Goal: Transaction & Acquisition: Purchase product/service

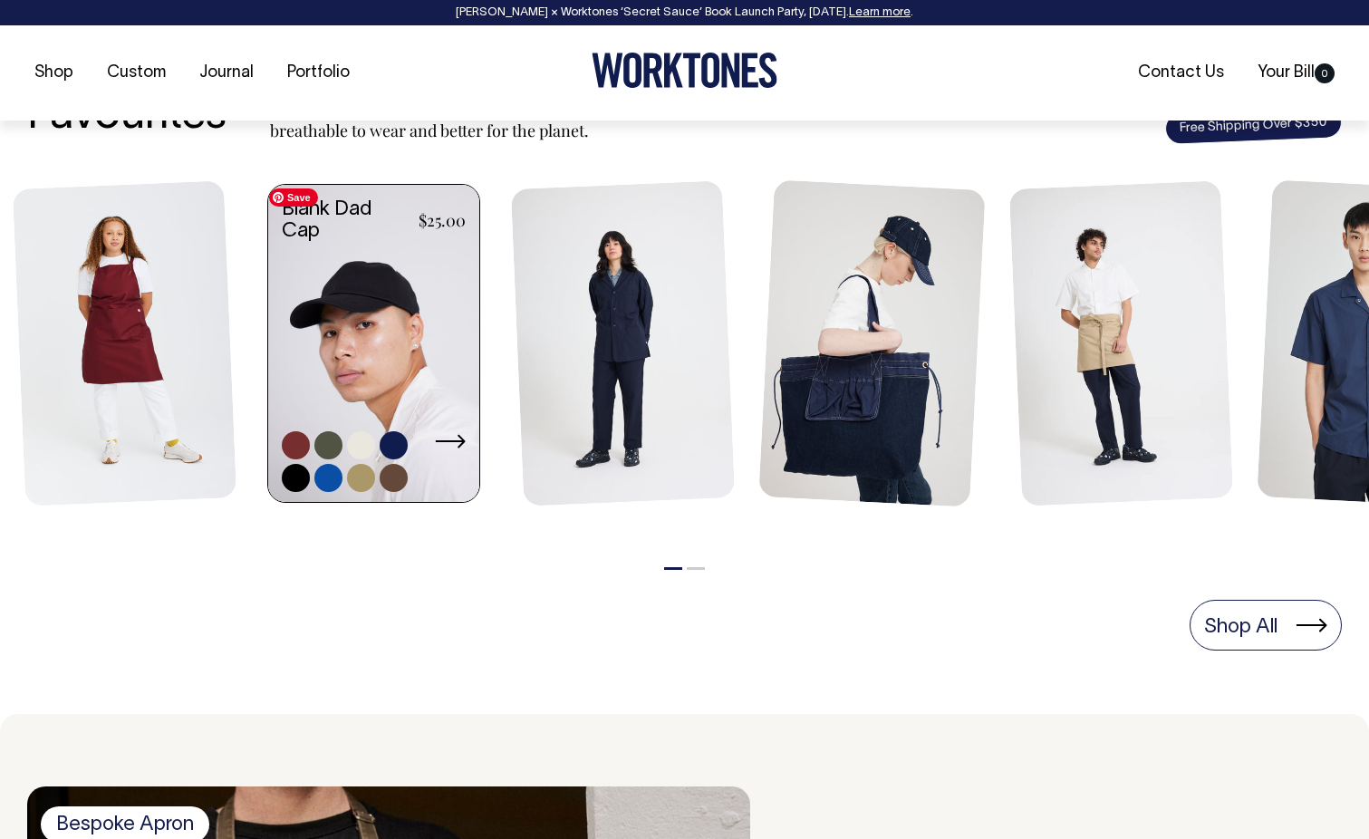
click at [399, 426] on link at bounding box center [373, 345] width 211 height 321
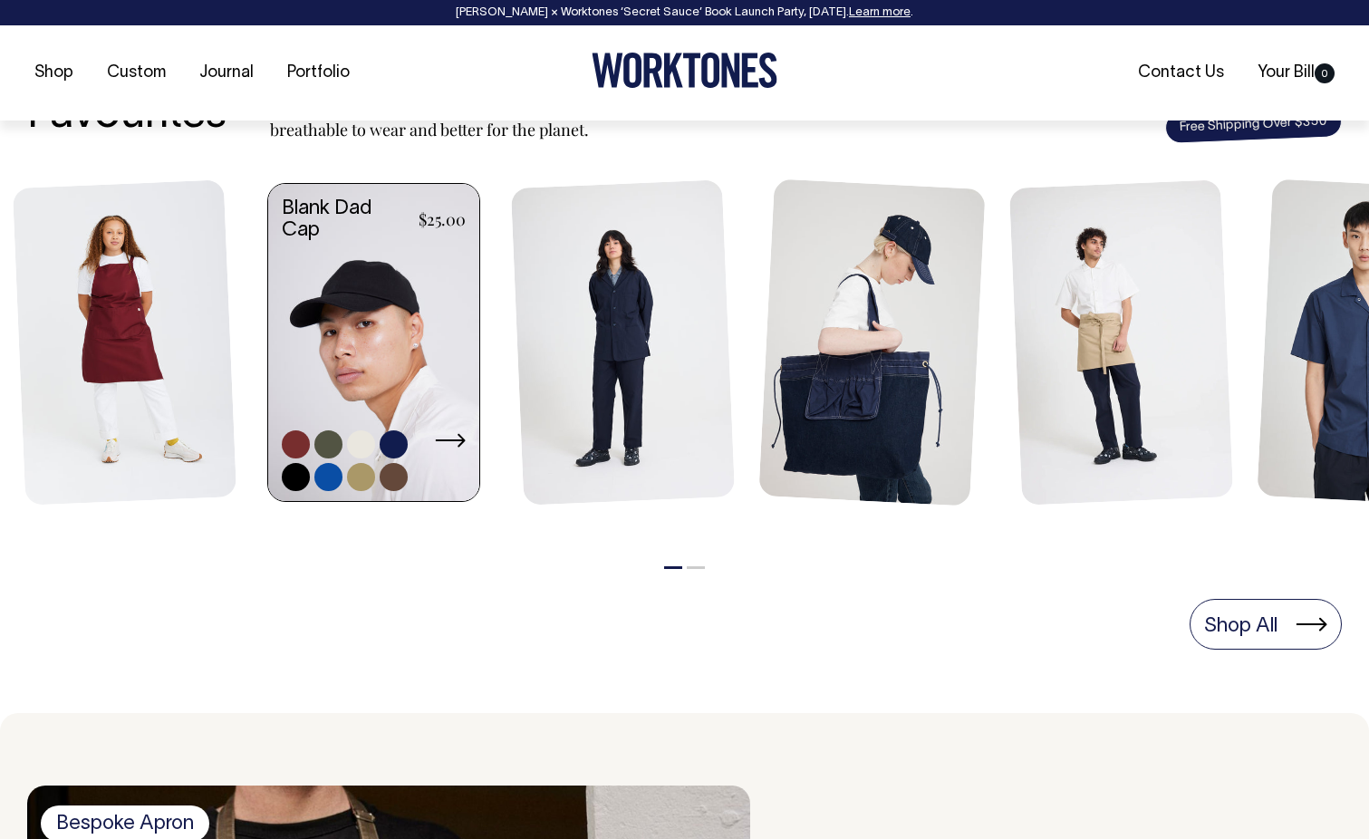
scroll to position [759, 0]
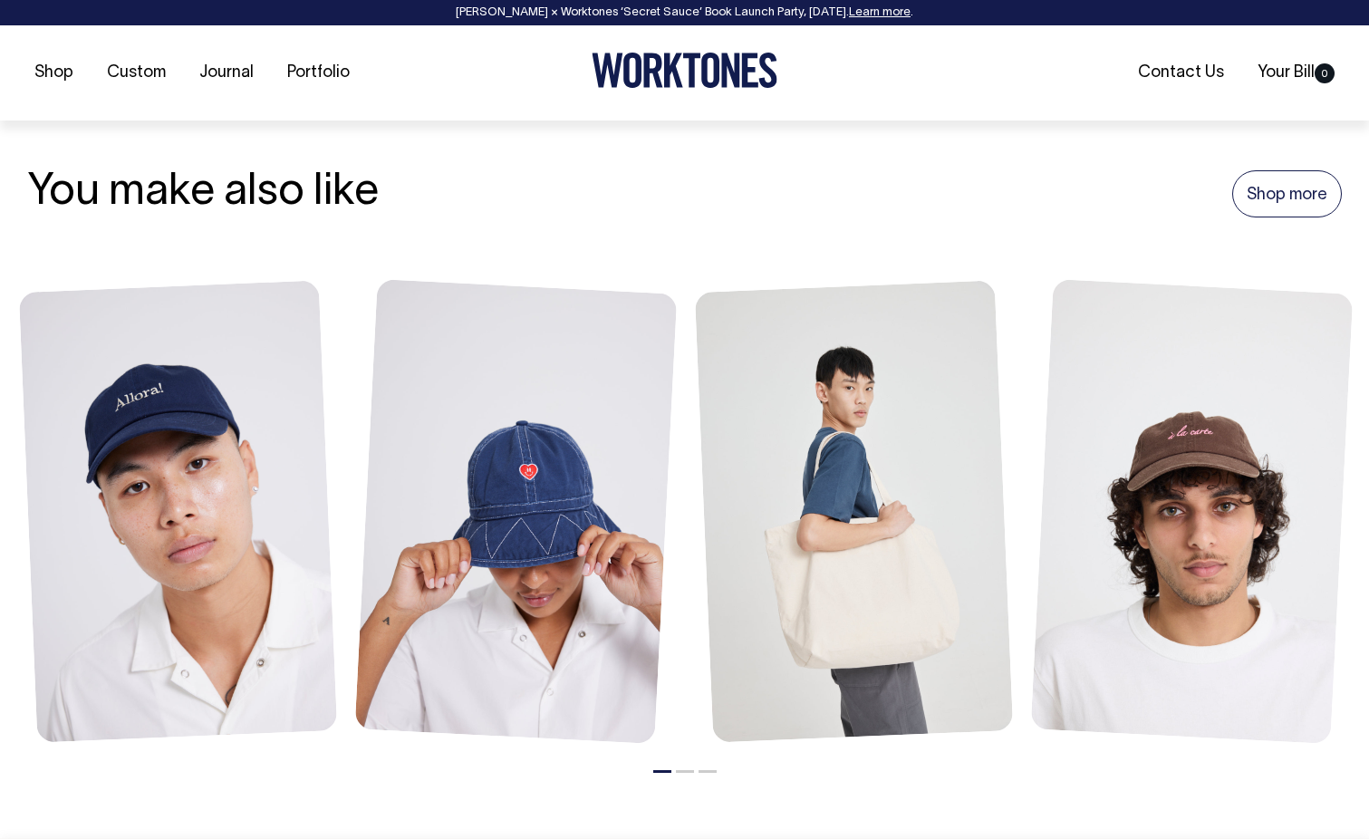
scroll to position [1938, 0]
click at [1280, 217] on link "Shop more" at bounding box center [1287, 192] width 110 height 47
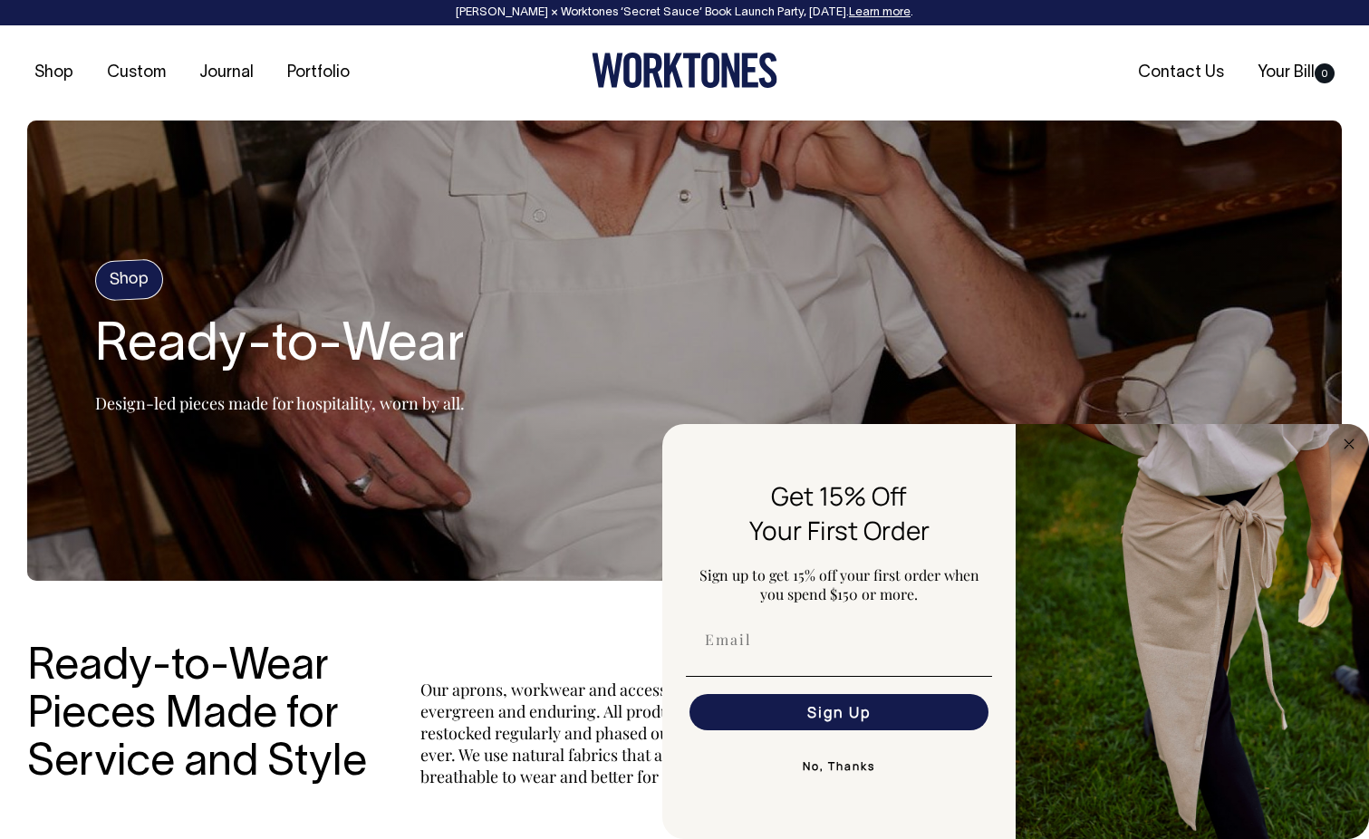
click at [121, 277] on h4 "Shop" at bounding box center [129, 280] width 70 height 43
click at [845, 649] on input "Email" at bounding box center [839, 640] width 299 height 36
click at [820, 763] on button "No, Thanks" at bounding box center [839, 767] width 306 height 36
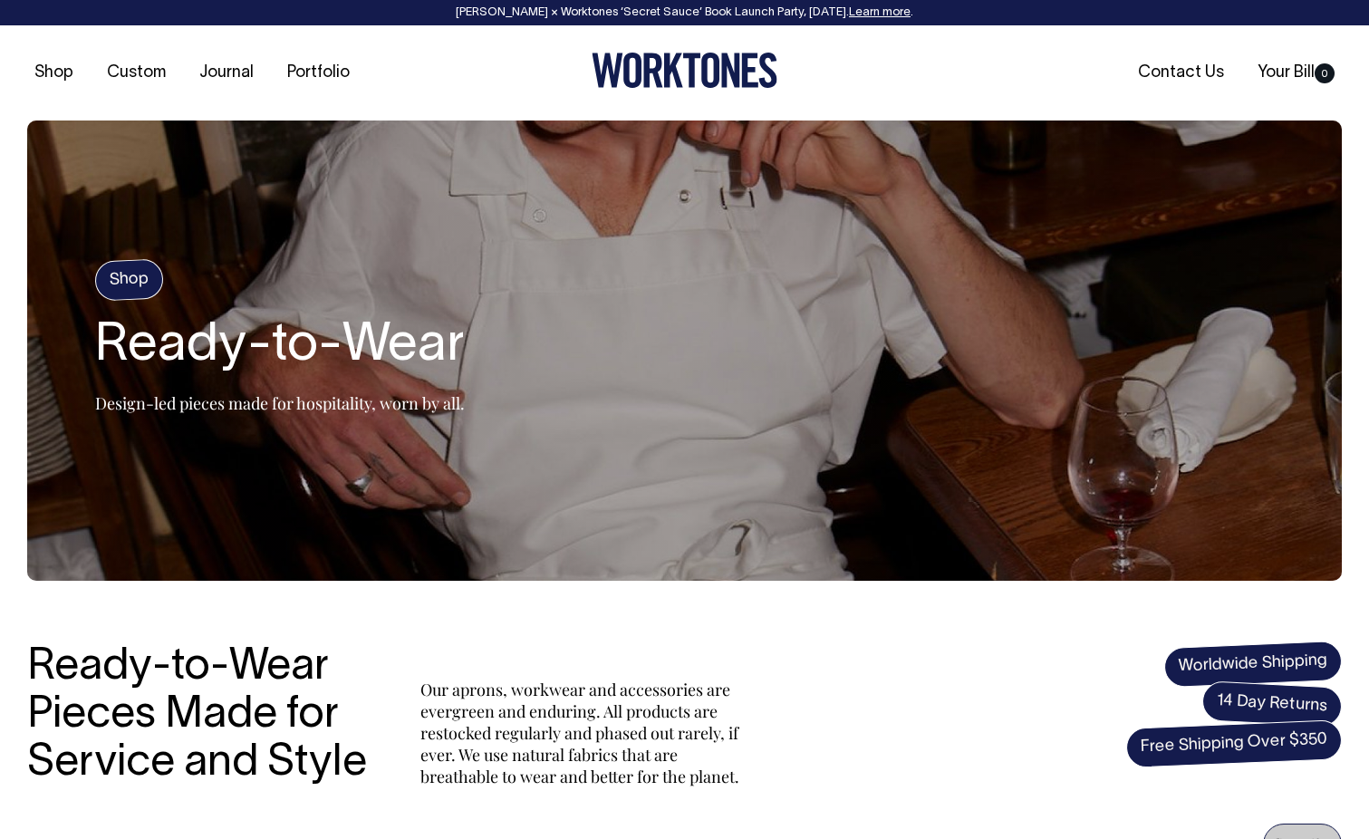
click at [71, 183] on section "Shop Ready-to-Wear Design-led pieces made for hospitality, worn by all." at bounding box center [684, 351] width 1315 height 460
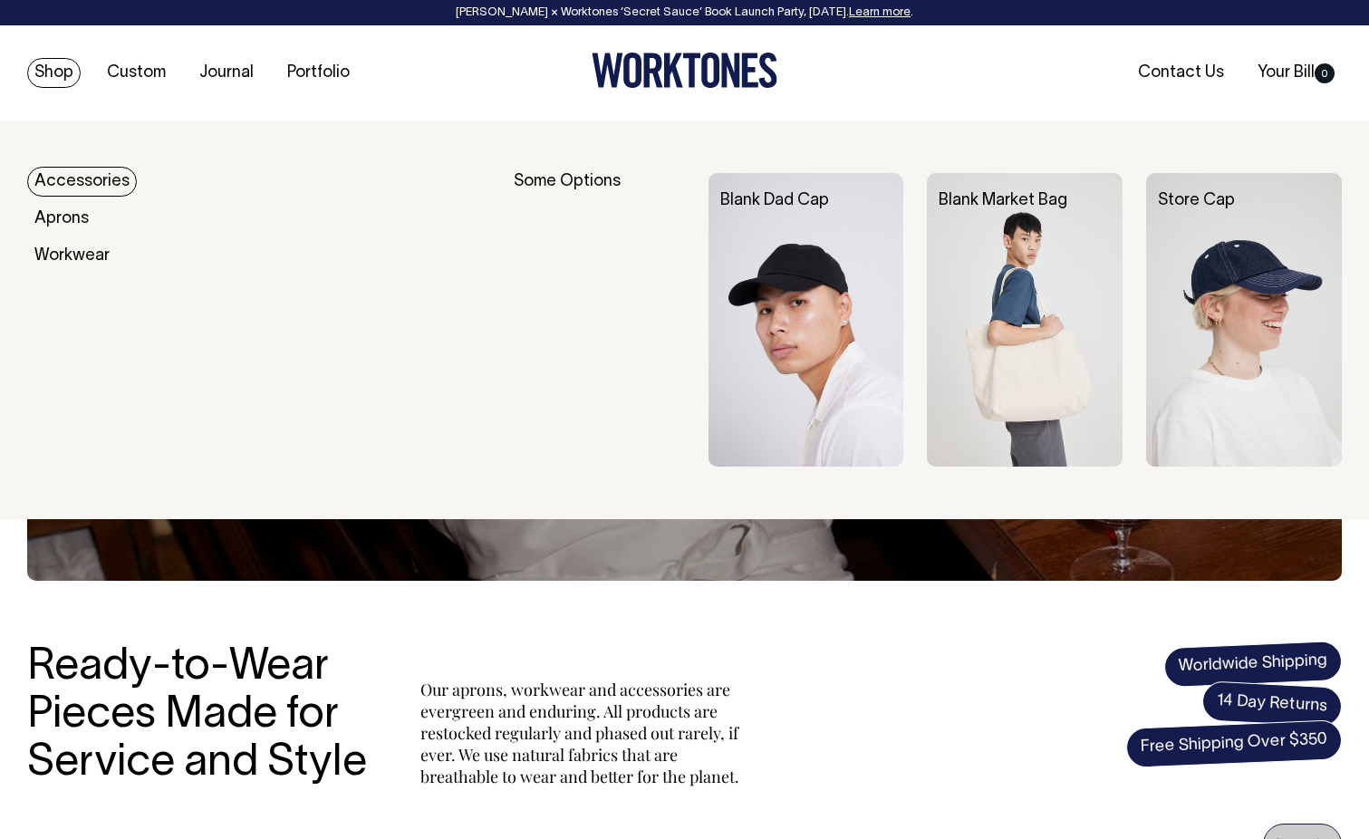
click at [51, 80] on link "Shop" at bounding box center [53, 73] width 53 height 30
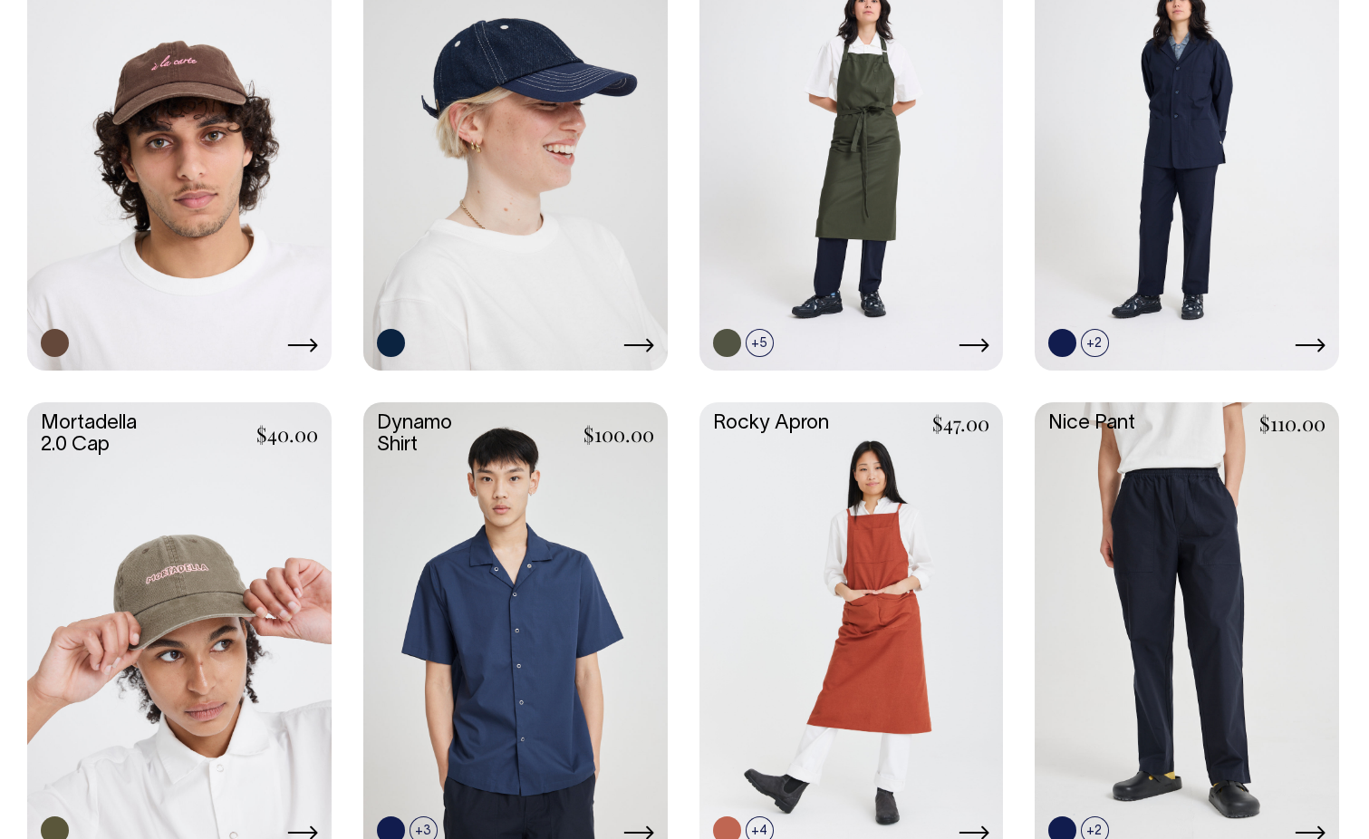
scroll to position [1476, 0]
click at [225, 492] on link at bounding box center [179, 628] width 304 height 453
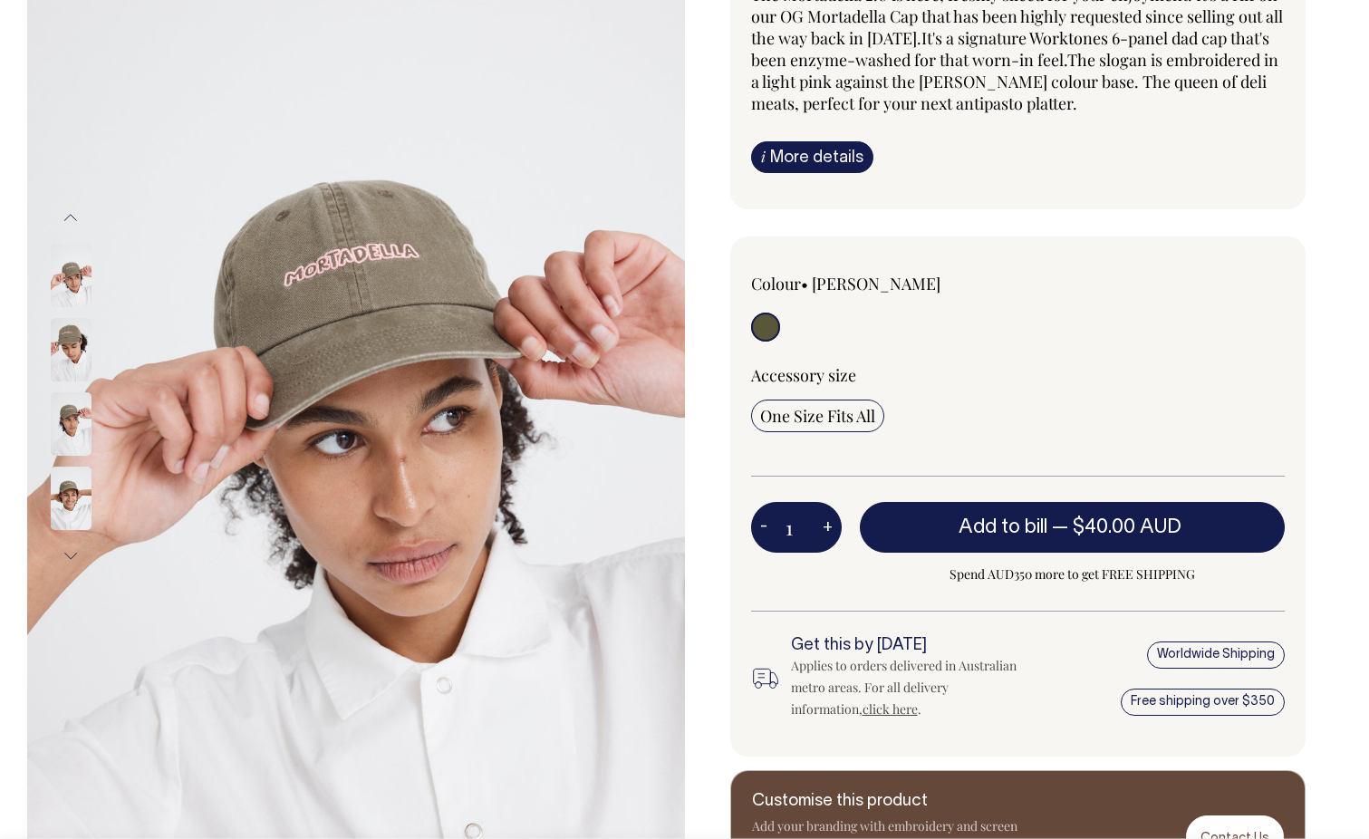
scroll to position [227, 0]
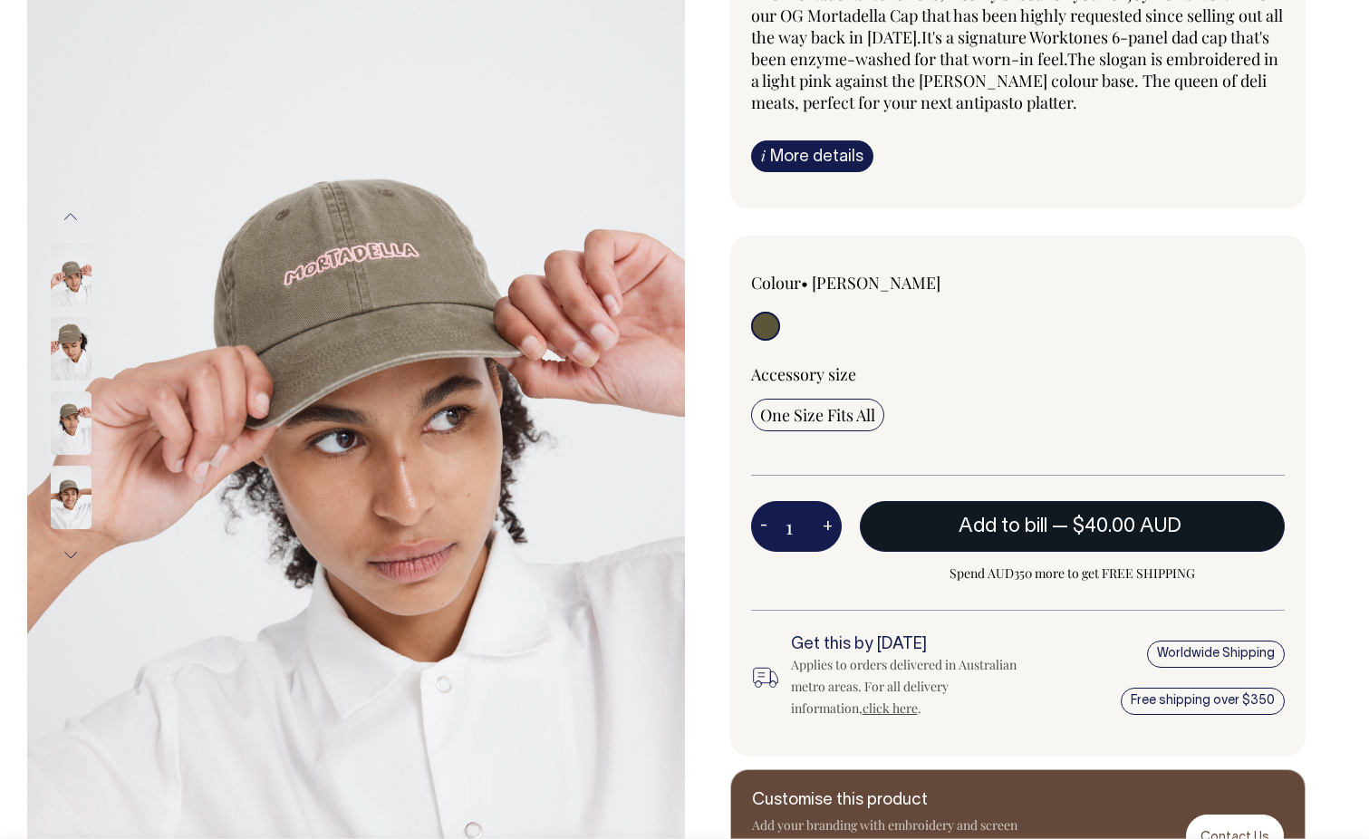
click at [1007, 520] on span "Add to bill" at bounding box center [1003, 526] width 89 height 18
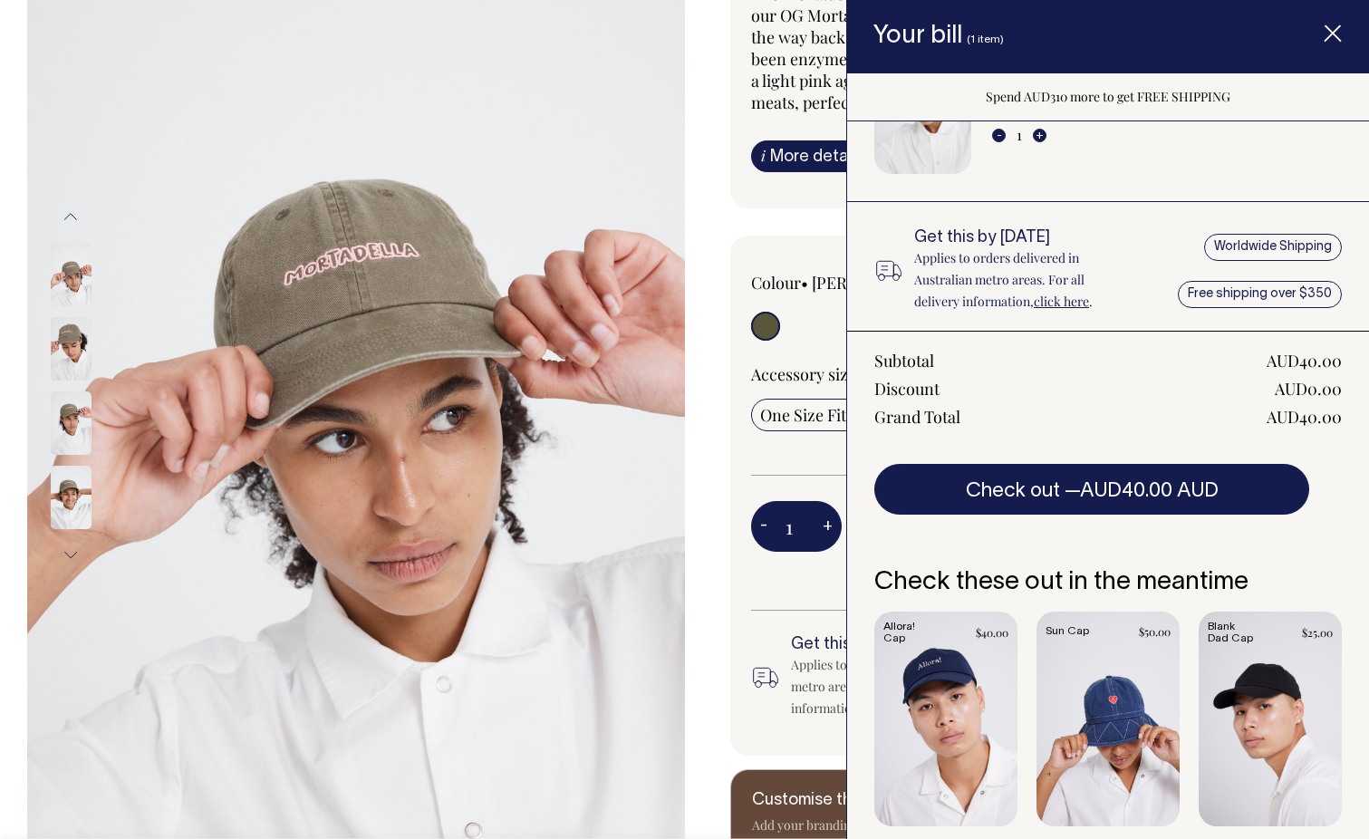
scroll to position [140, 0]
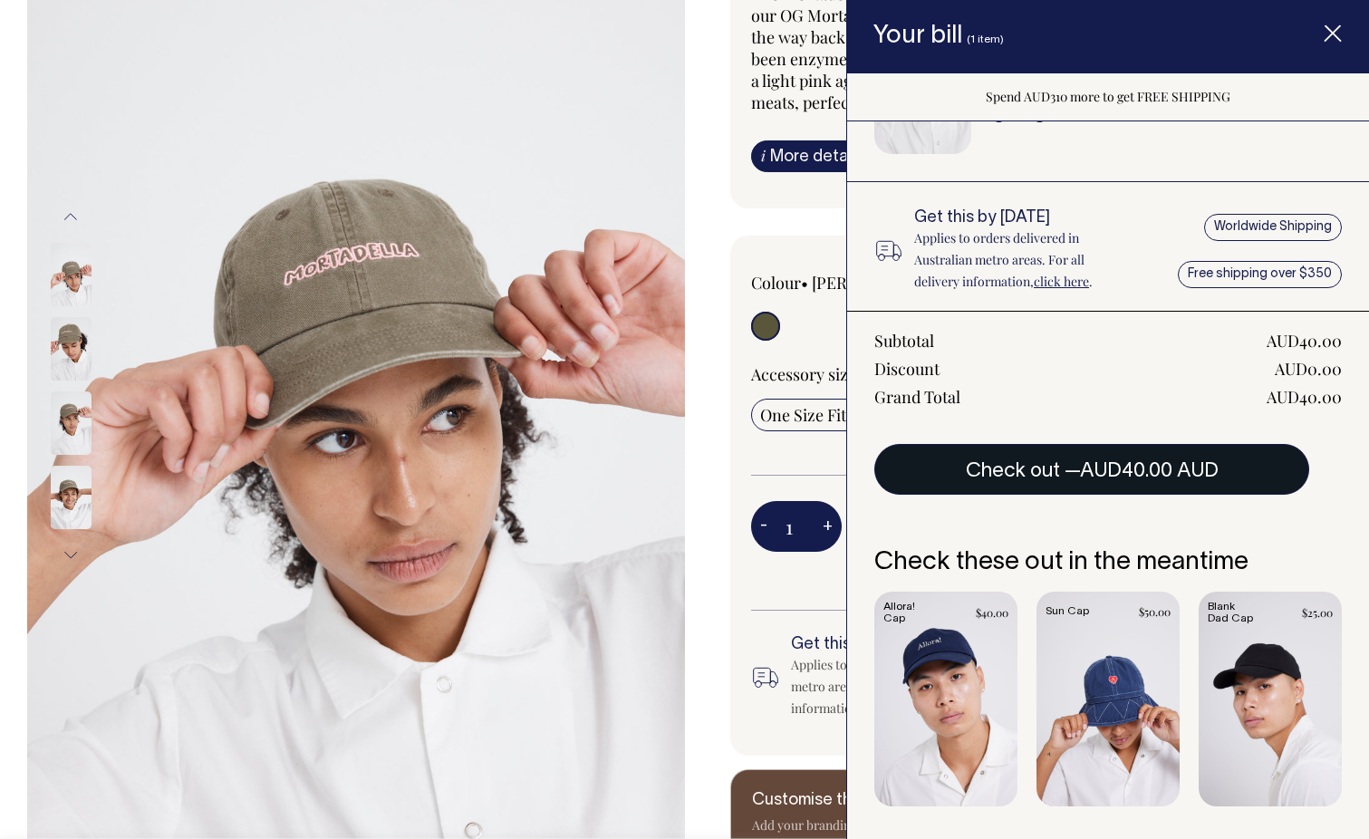
click at [1078, 466] on button "Check out — AUD40.00 AUD" at bounding box center [1091, 469] width 435 height 51
